Goal: Task Accomplishment & Management: Manage account settings

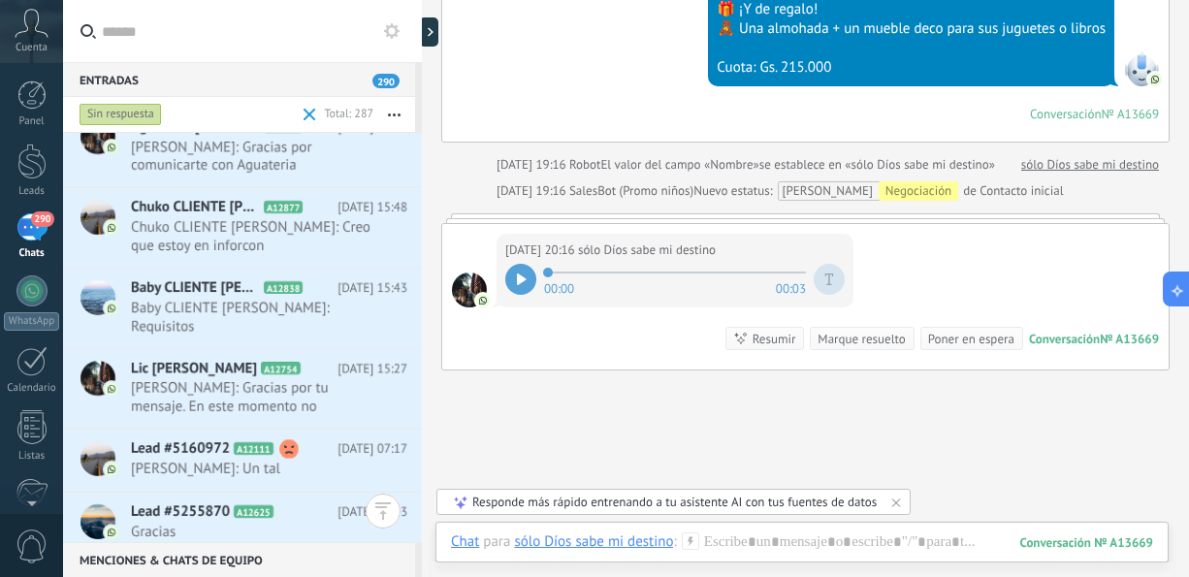
click at [389, 112] on button "button" at bounding box center [394, 114] width 42 height 35
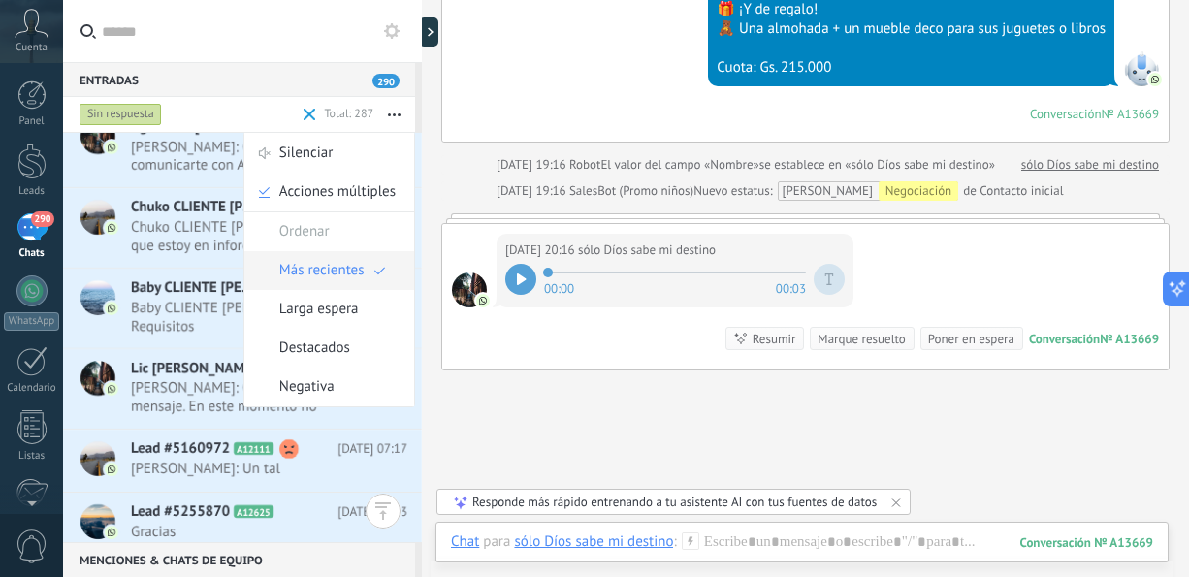
click at [336, 263] on span "Más recientes" at bounding box center [321, 270] width 85 height 39
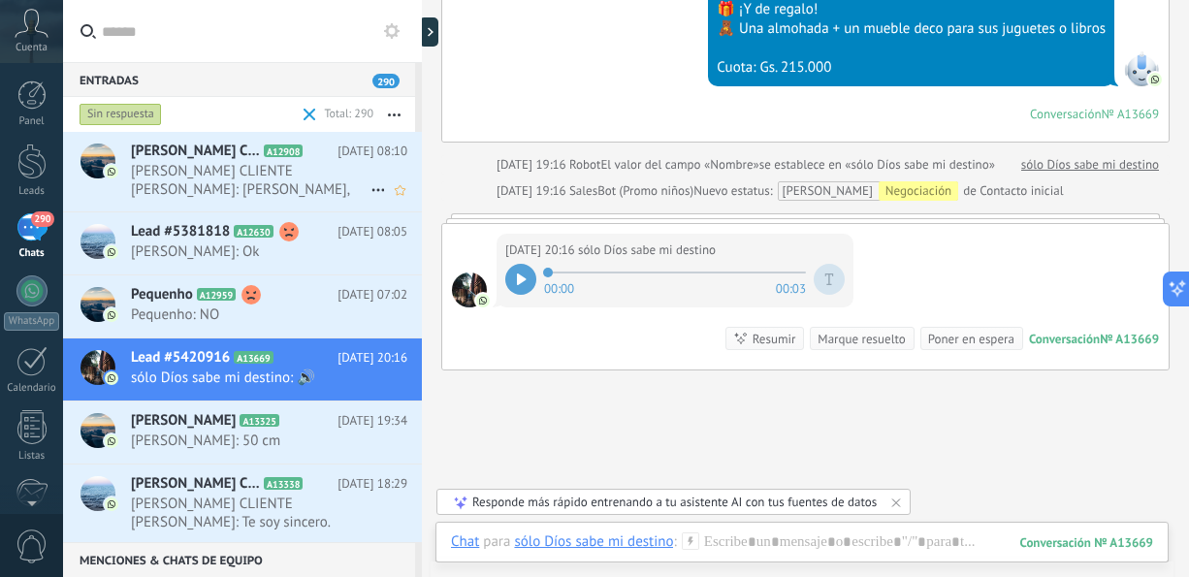
click at [337, 190] on span "[PERSON_NAME] CLIENTE [PERSON_NAME]: [PERSON_NAME], voy a ver nomás por el mome…" at bounding box center [251, 180] width 240 height 37
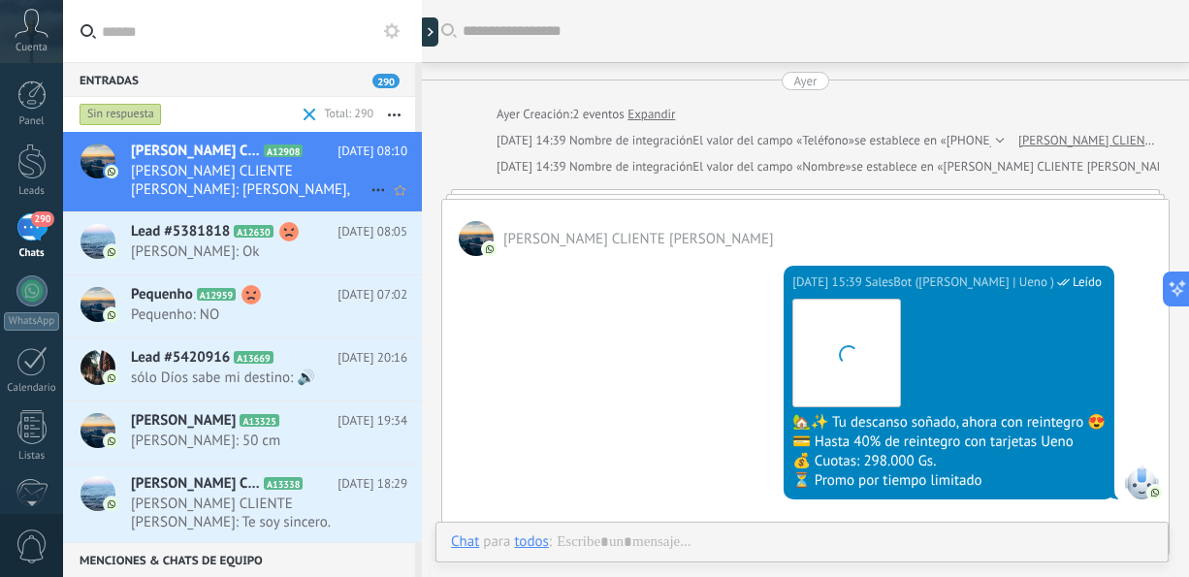
scroll to position [1276, 0]
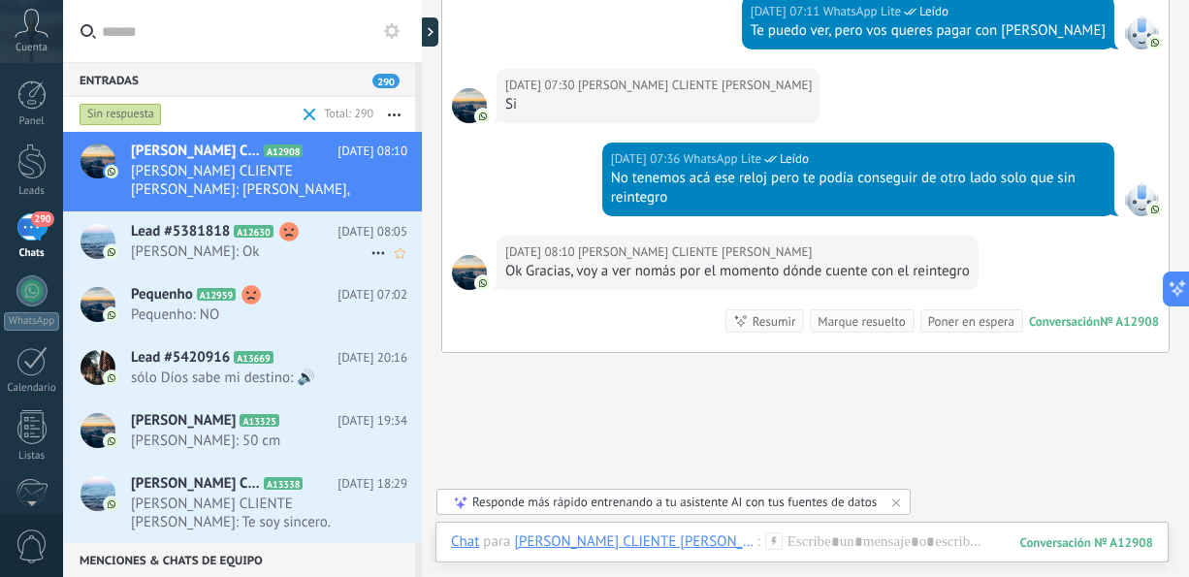
click at [207, 246] on span "[PERSON_NAME]: Ok" at bounding box center [251, 251] width 240 height 18
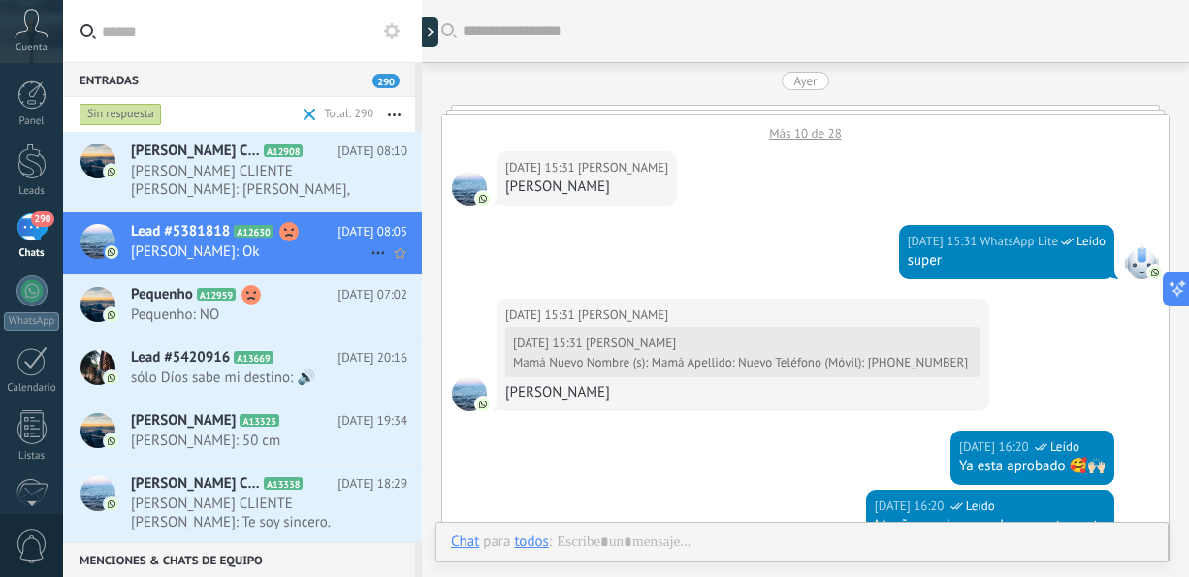
scroll to position [1742, 0]
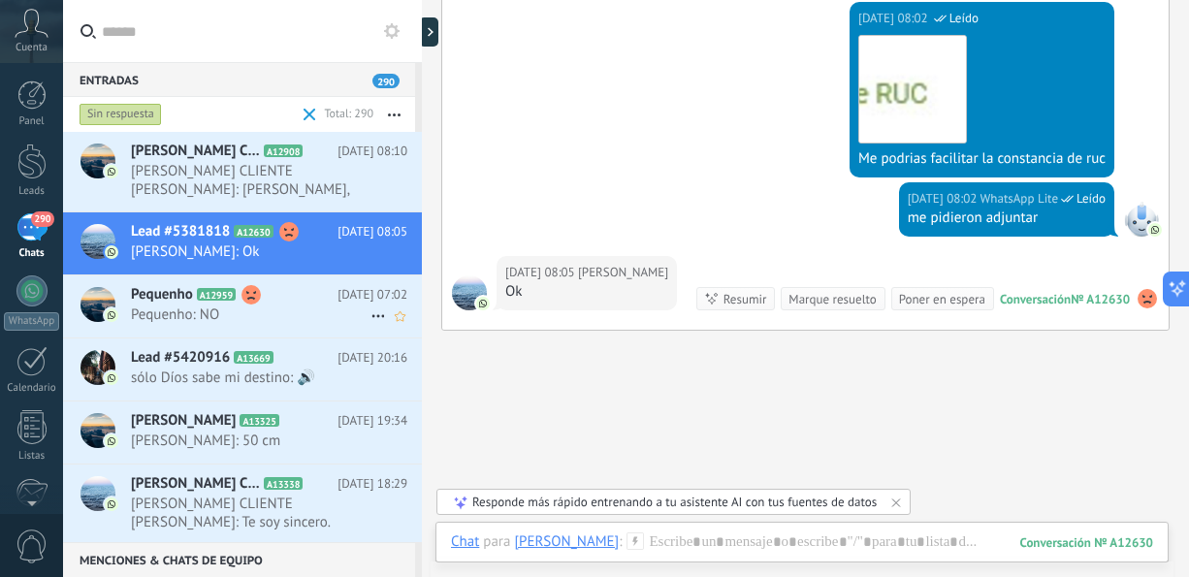
click at [191, 320] on span "Pequenho: NO" at bounding box center [251, 314] width 240 height 18
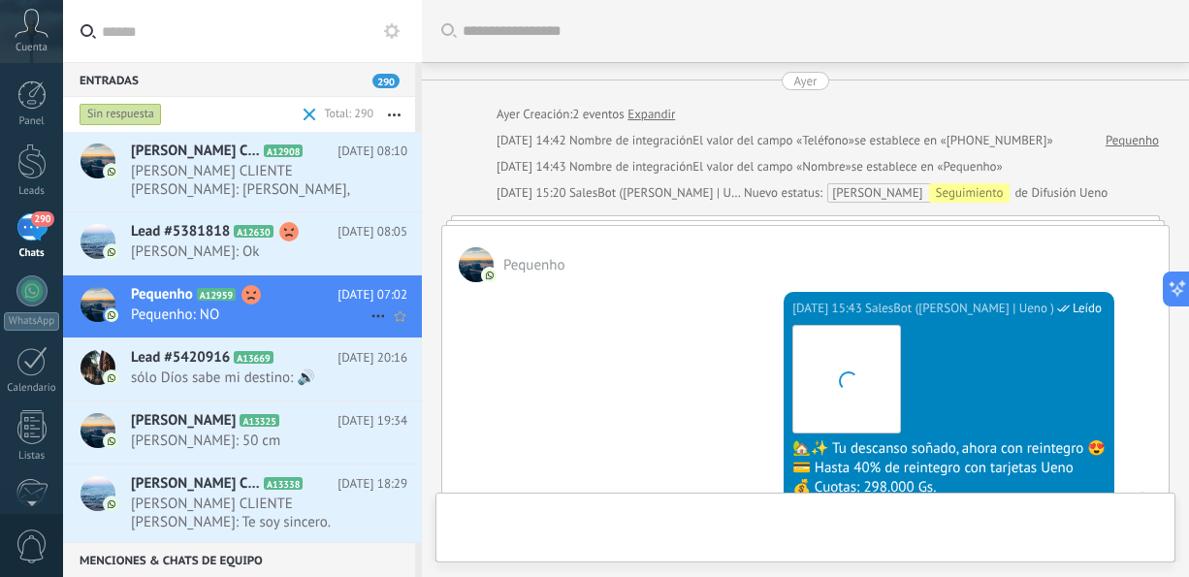
scroll to position [1454, 0]
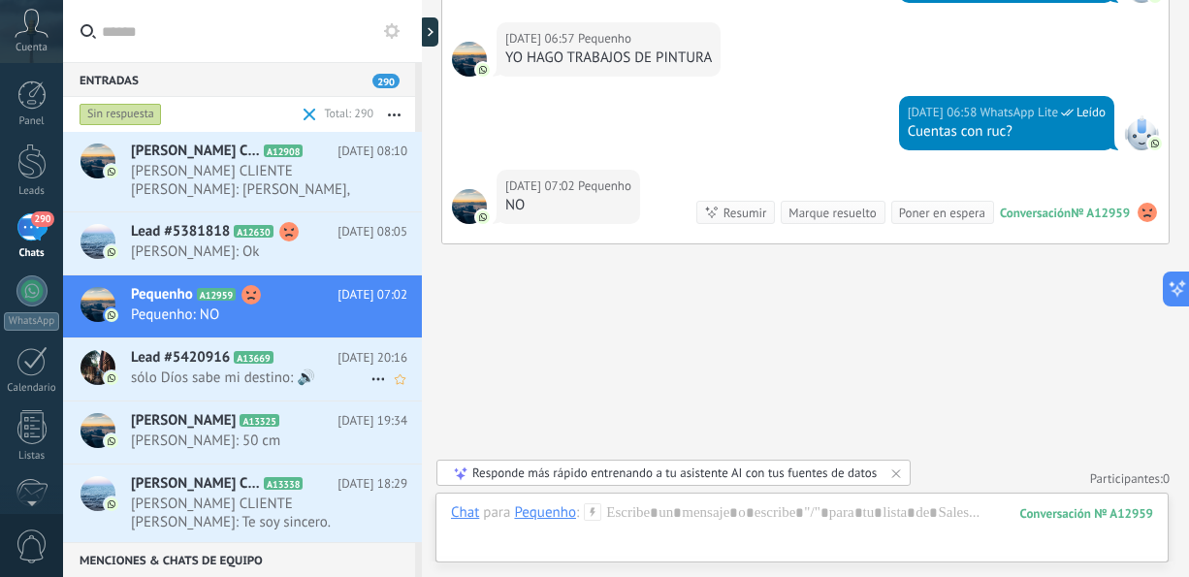
click at [186, 356] on span "Lead #5420916" at bounding box center [180, 357] width 99 height 19
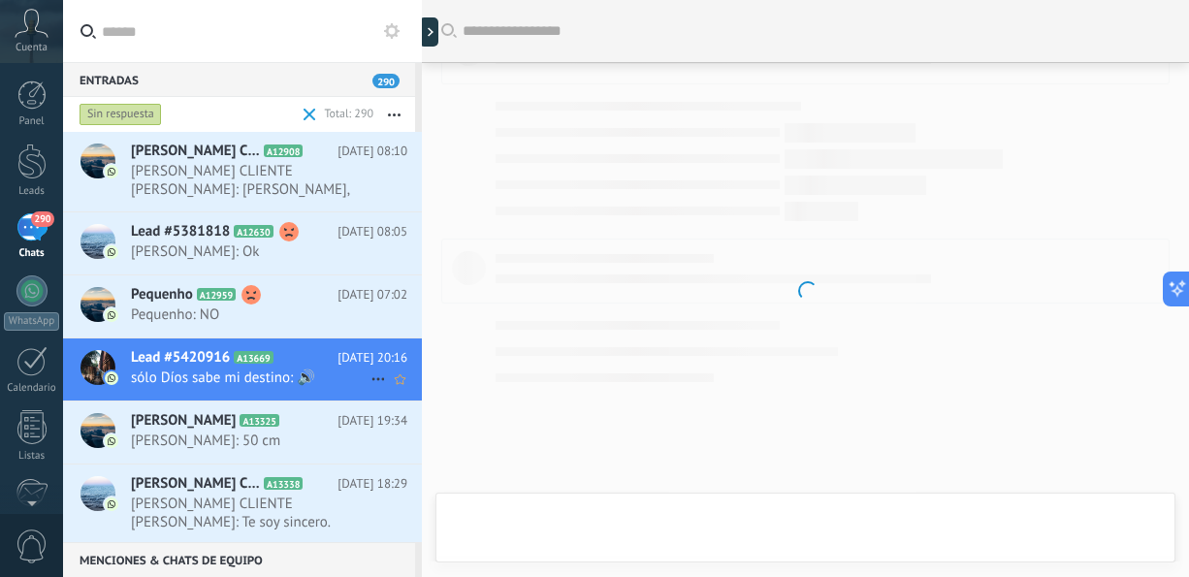
scroll to position [594, 0]
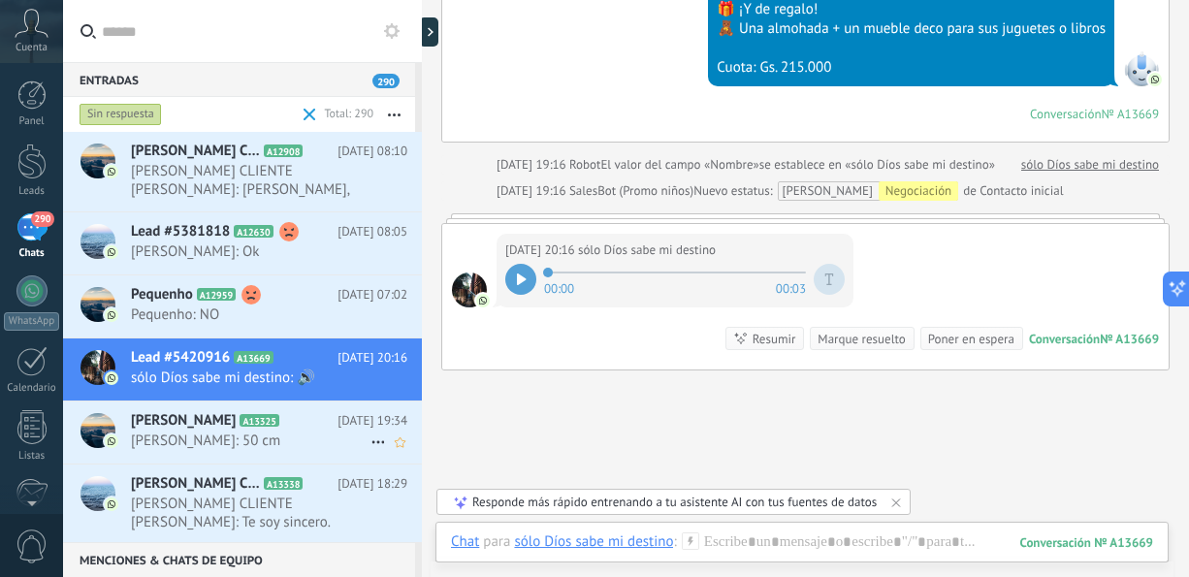
click at [240, 415] on span "A13325" at bounding box center [259, 420] width 39 height 13
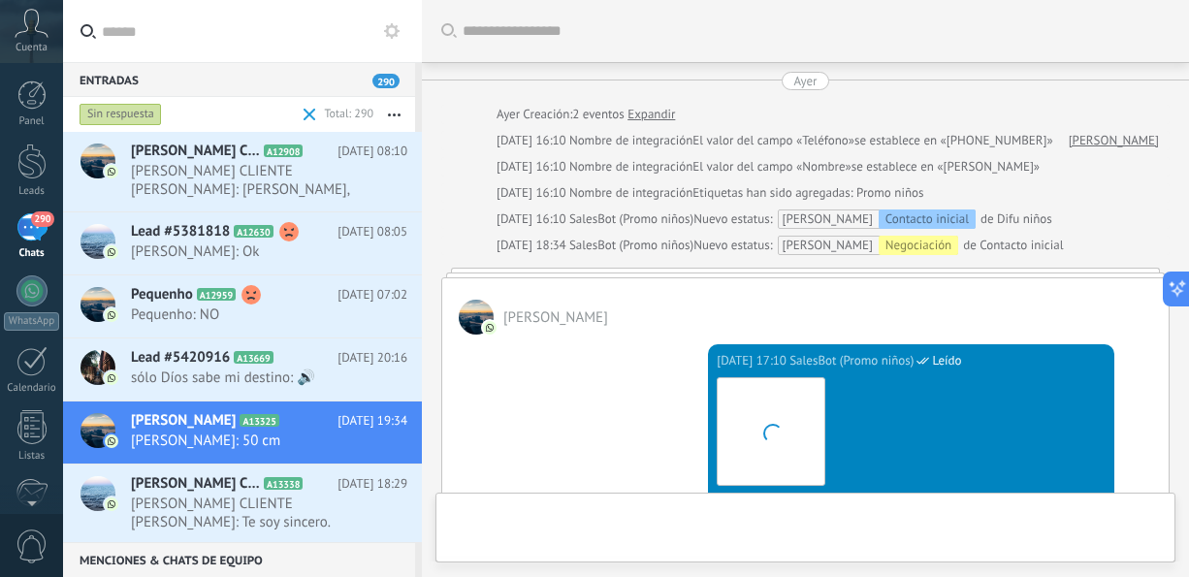
scroll to position [586, 0]
